Goal: Navigation & Orientation: Go to known website

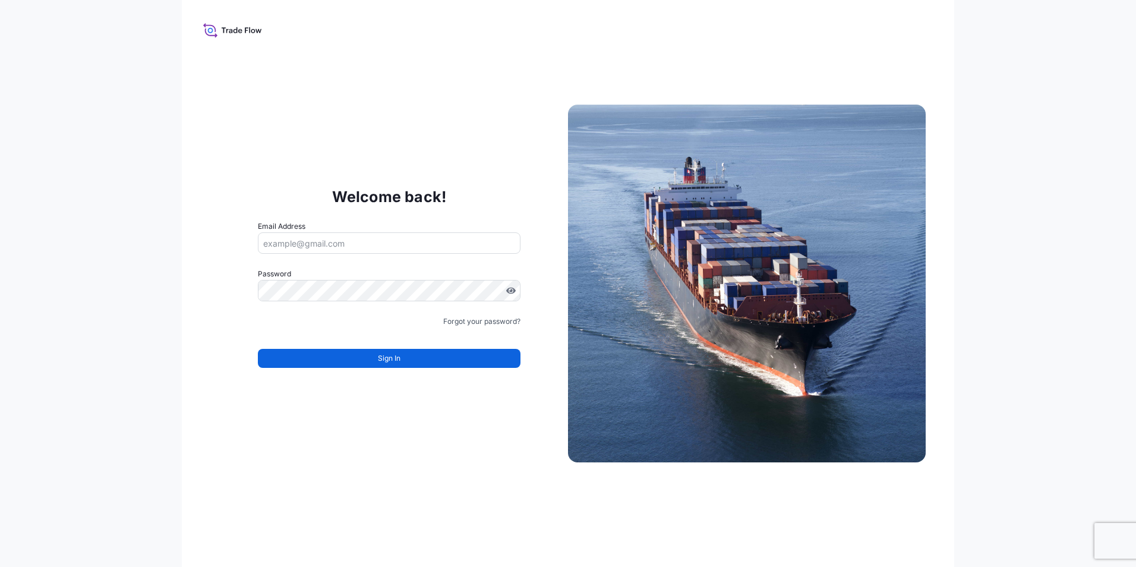
click at [318, 248] on input "Email Address" at bounding box center [389, 242] width 263 height 21
type input "[EMAIL_ADDRESS][DOMAIN_NAME]"
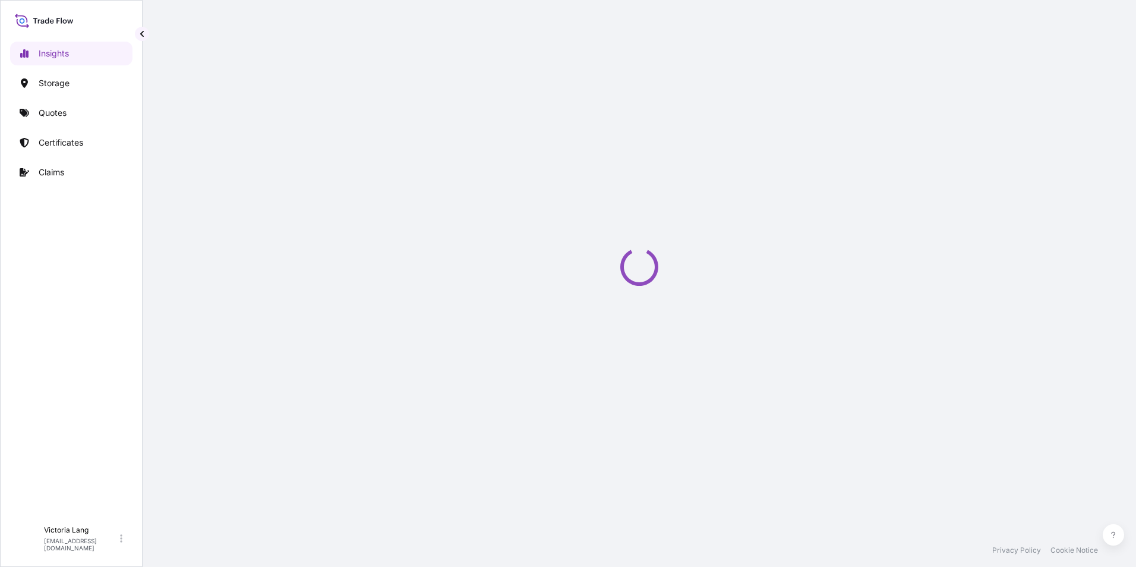
select select "2025"
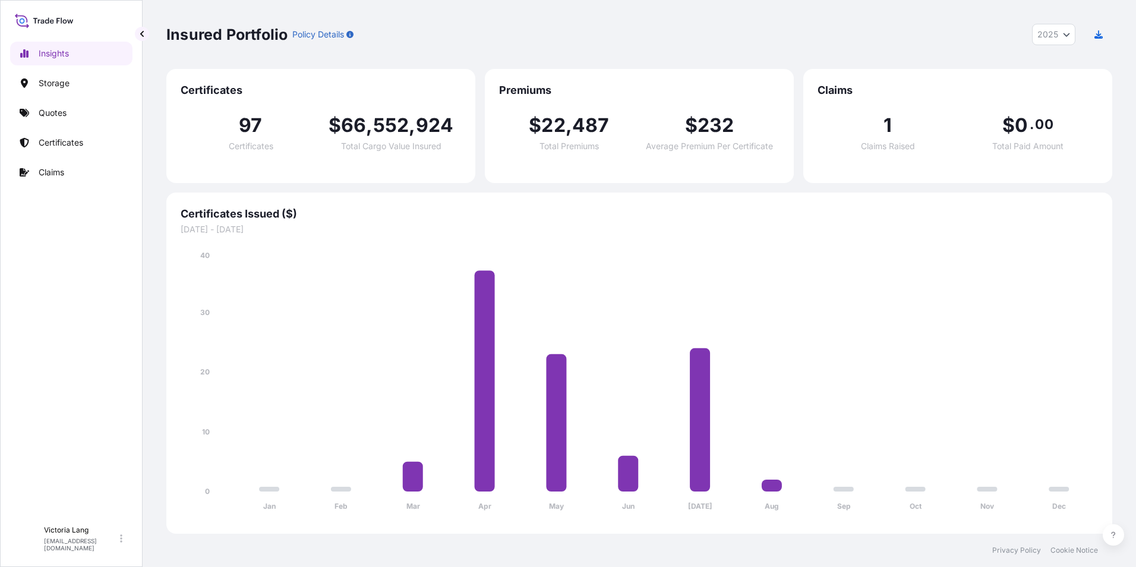
click at [525, 31] on div "Insured Portfolio Policy Details 2025 2025 2024 2023 2022" at bounding box center [639, 34] width 946 height 21
